Goal: Entertainment & Leisure: Consume media (video, audio)

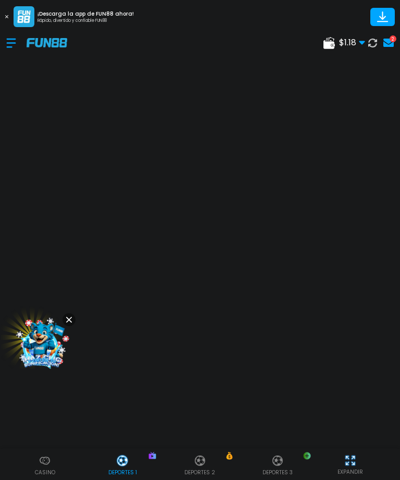
click at [331, 41] on use at bounding box center [329, 43] width 11 height 12
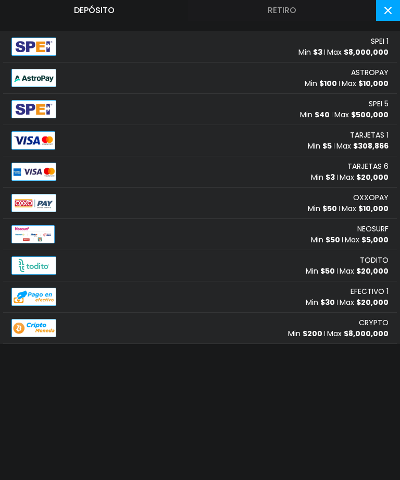
click at [358, 145] on span "$ 308,866" at bounding box center [370, 146] width 35 height 10
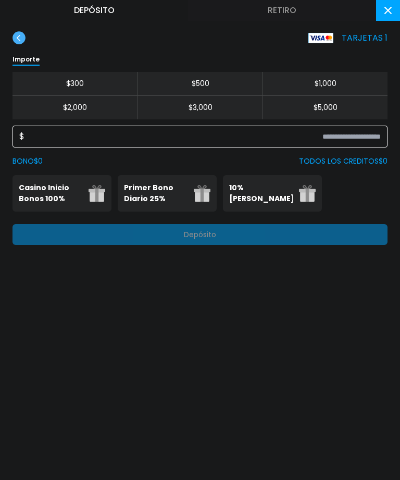
click at [334, 134] on input at bounding box center [203, 136] width 357 height 13
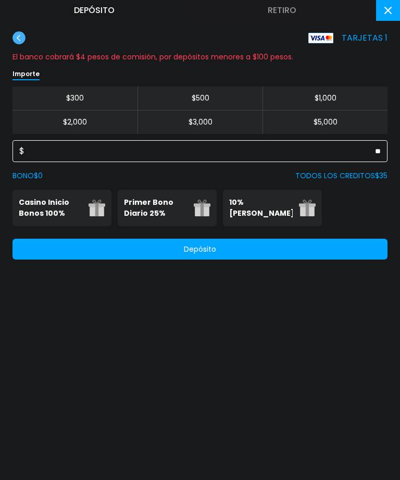
type input "**"
click at [314, 253] on button "Depósito" at bounding box center [200, 249] width 375 height 21
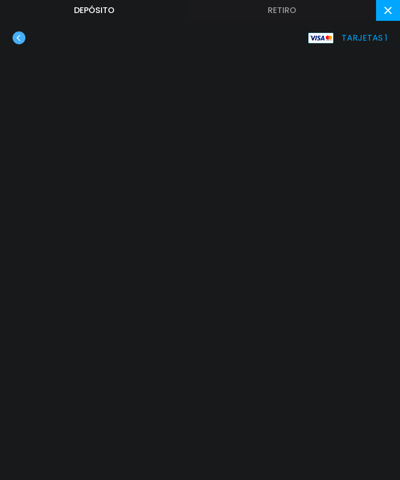
click at [394, 9] on button at bounding box center [388, 10] width 24 height 21
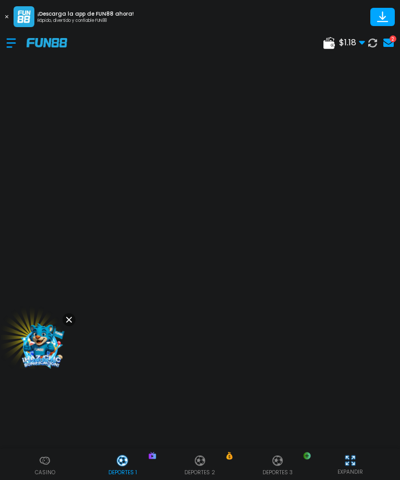
click at [375, 36] on button at bounding box center [372, 42] width 15 height 15
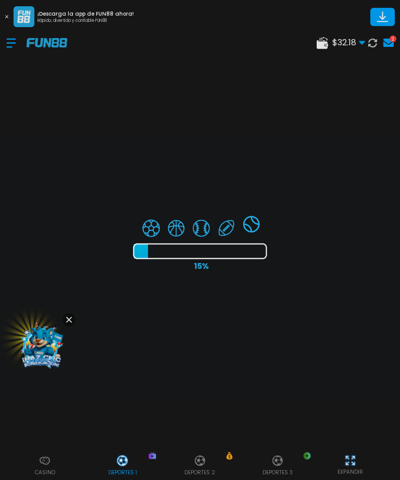
click at [73, 318] on div at bounding box center [200, 240] width 400 height 480
click at [77, 324] on div at bounding box center [200, 240] width 400 height 480
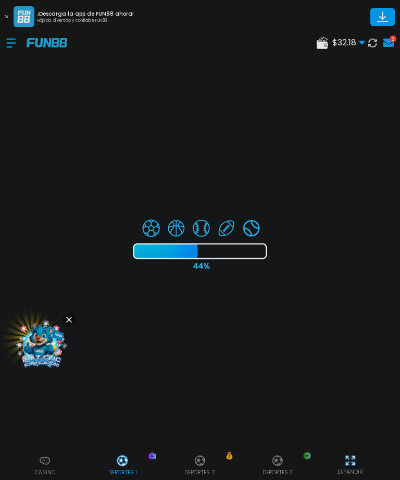
click at [75, 317] on div at bounding box center [200, 240] width 400 height 480
click at [71, 323] on div at bounding box center [200, 240] width 400 height 480
click at [71, 320] on div at bounding box center [200, 240] width 400 height 480
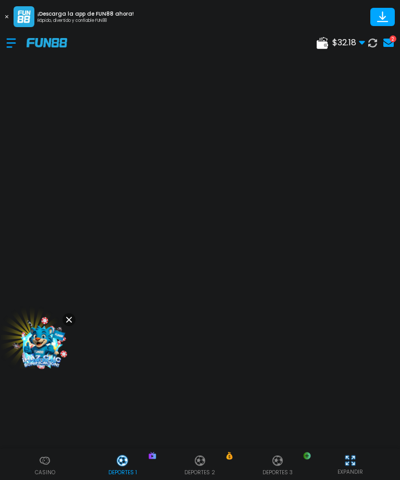
click at [75, 316] on button at bounding box center [69, 319] width 13 height 13
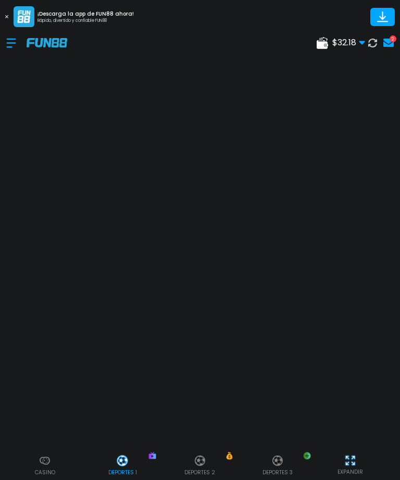
click at [53, 457] on div "Casino" at bounding box center [45, 464] width 78 height 23
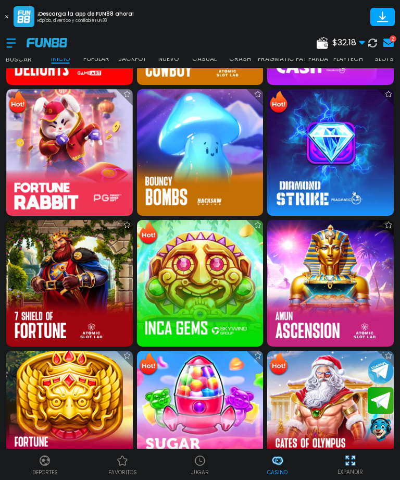
scroll to position [657, 0]
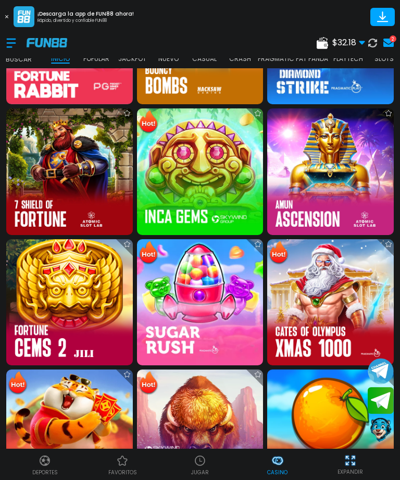
click at [228, 307] on img at bounding box center [200, 302] width 127 height 127
